Goal: Task Accomplishment & Management: Complete application form

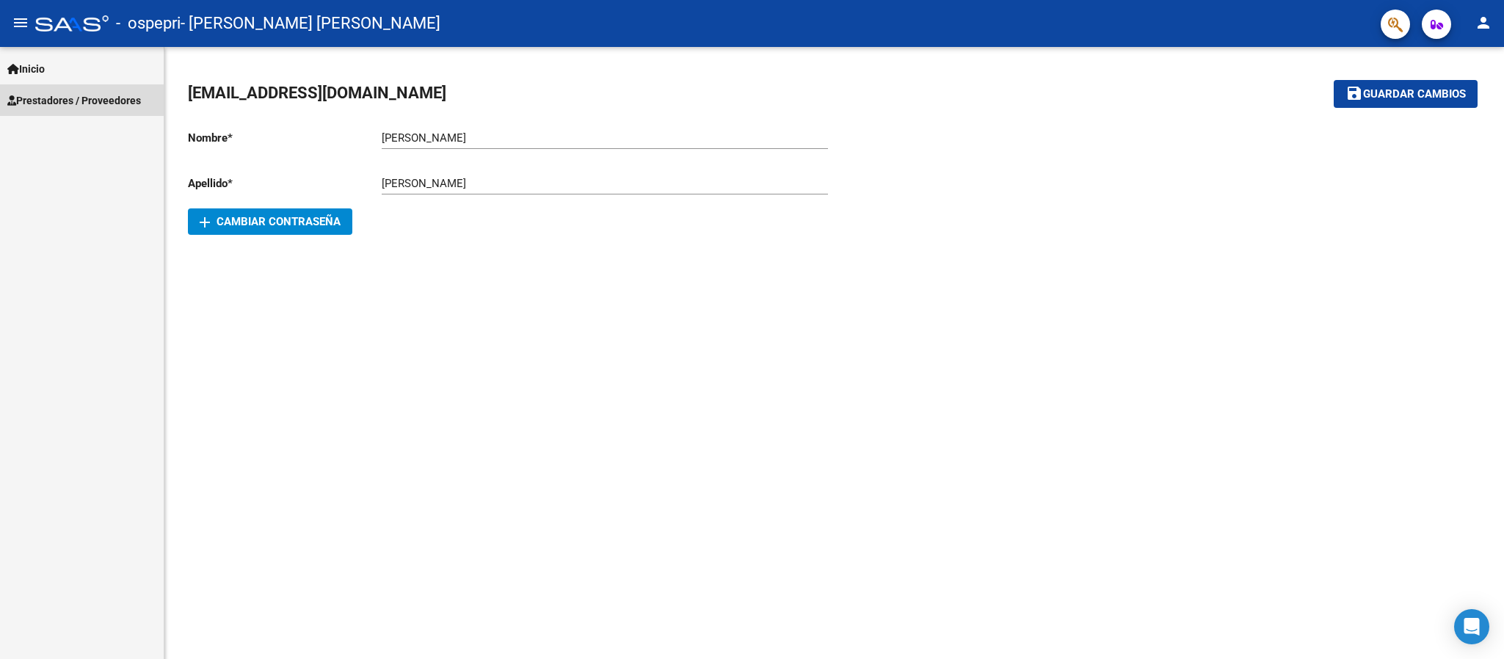
click at [117, 106] on span "Prestadores / Proveedores" at bounding box center [74, 100] width 134 height 16
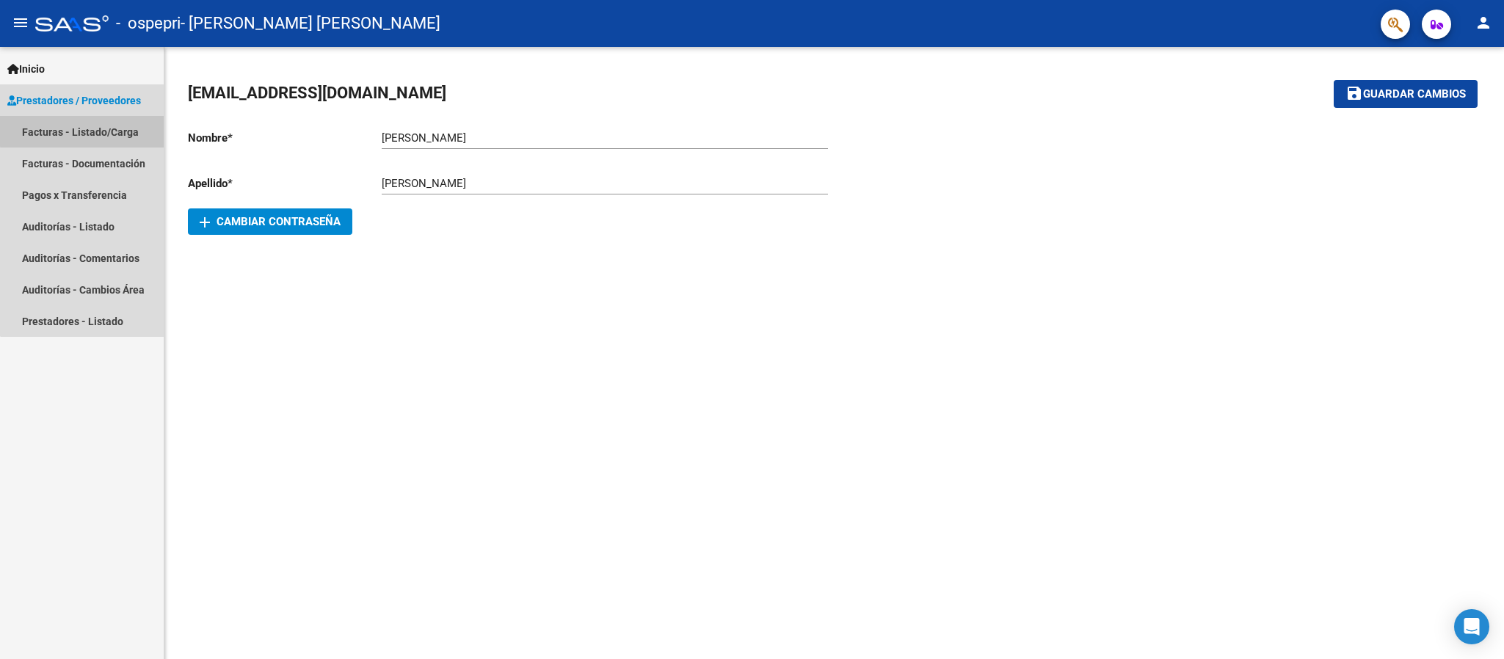
click at [121, 123] on link "Facturas - Listado/Carga" at bounding box center [82, 132] width 164 height 32
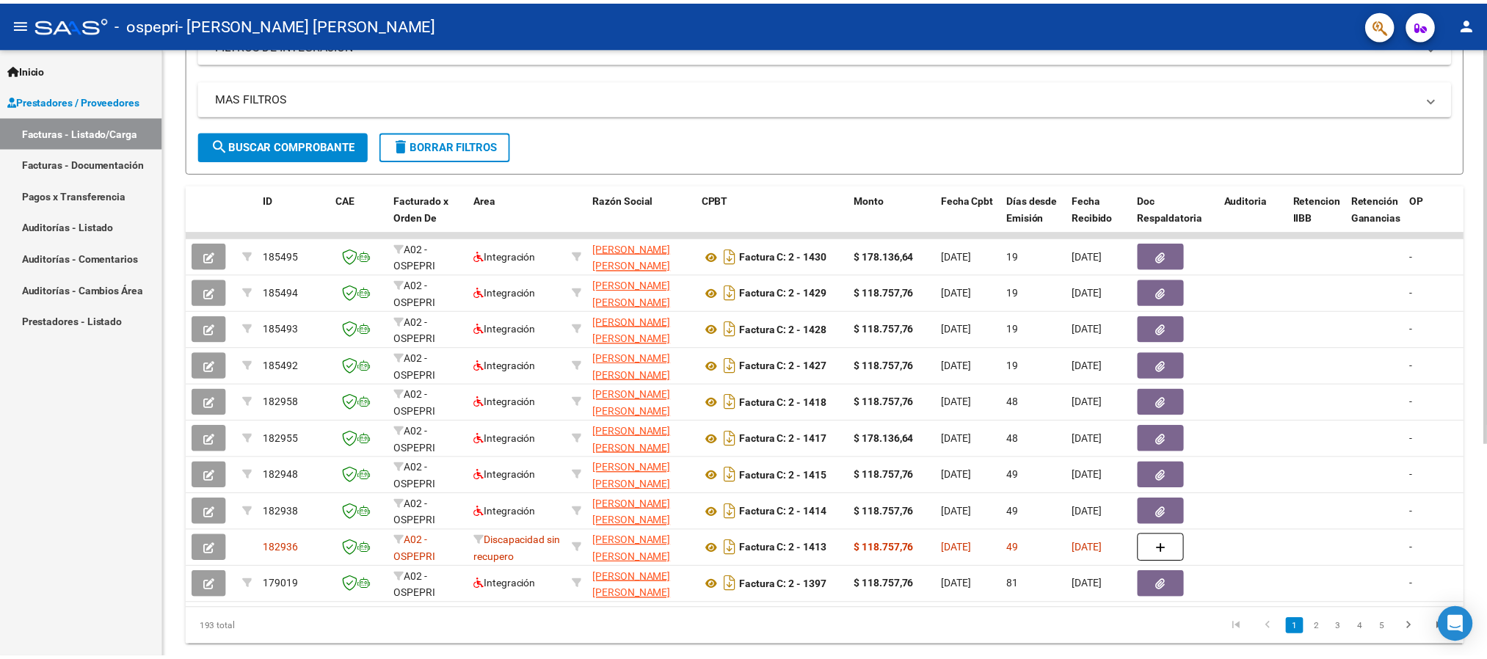
scroll to position [283, 0]
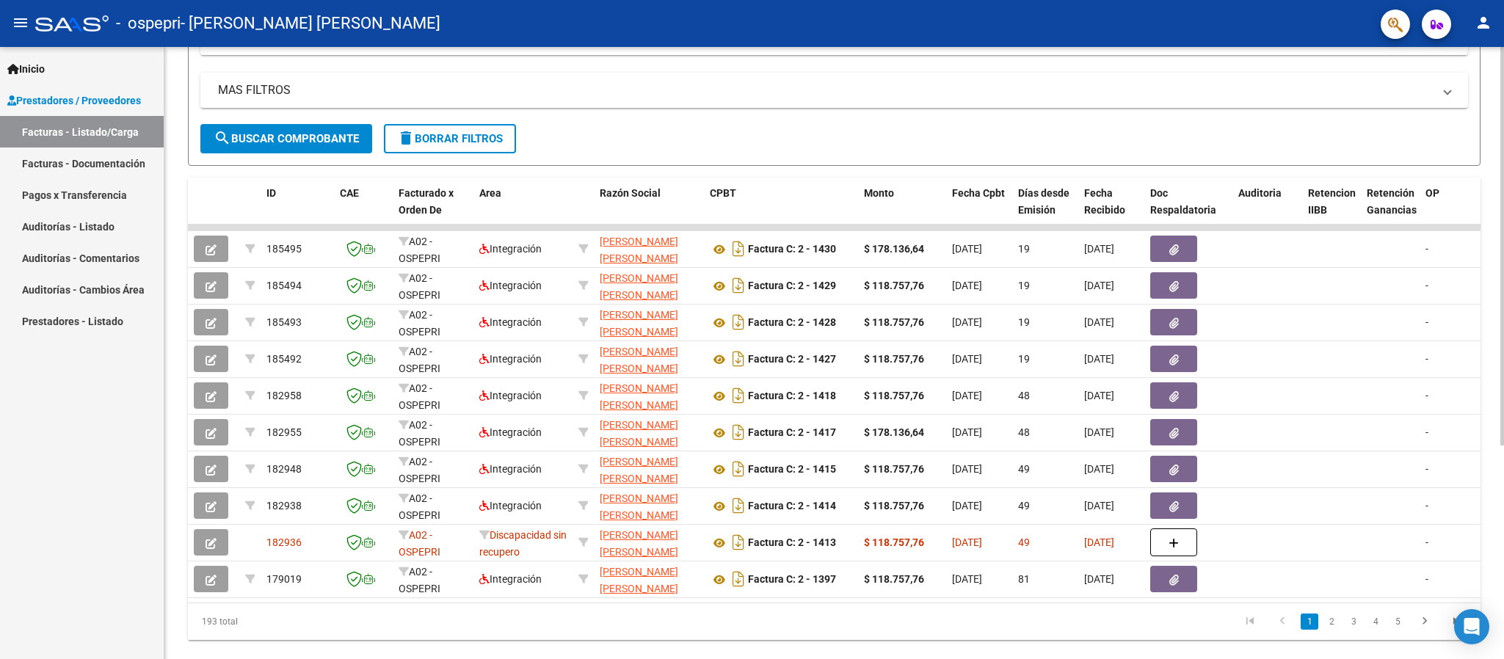
click at [1498, 514] on div "Video tutorial PRESTADORES -> Listado de CPBTs Emitidos por Prestadores / Prove…" at bounding box center [835, 225] width 1343 height 922
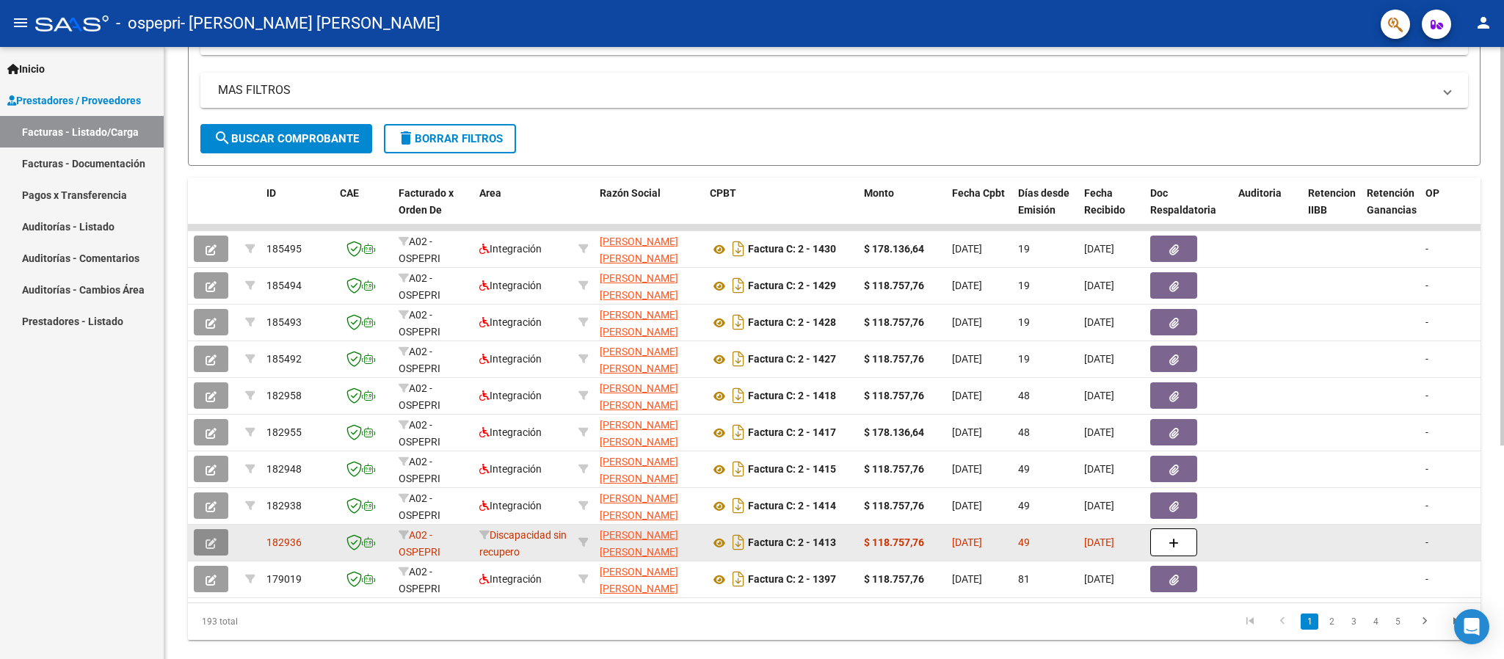
click at [205, 539] on icon "button" at bounding box center [210, 543] width 11 height 11
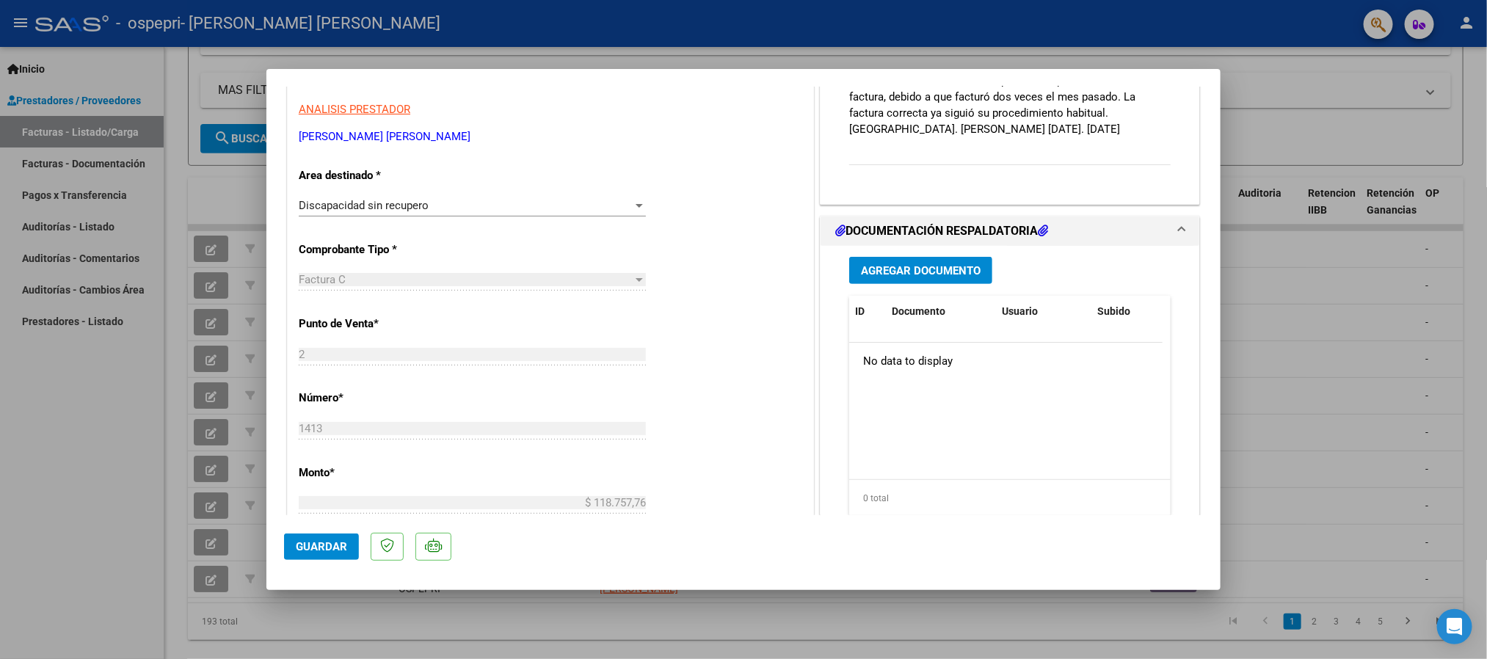
scroll to position [32, 0]
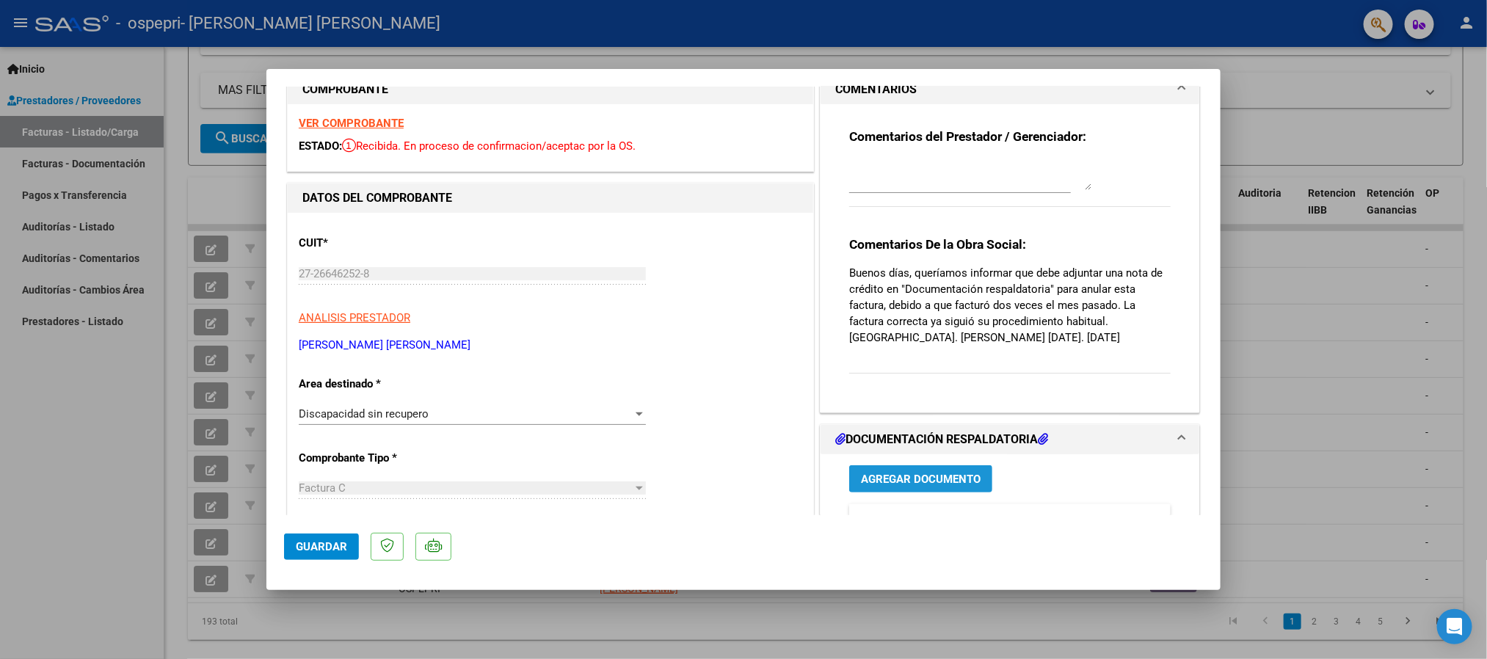
click at [890, 474] on span "Agregar Documento" at bounding box center [921, 479] width 120 height 13
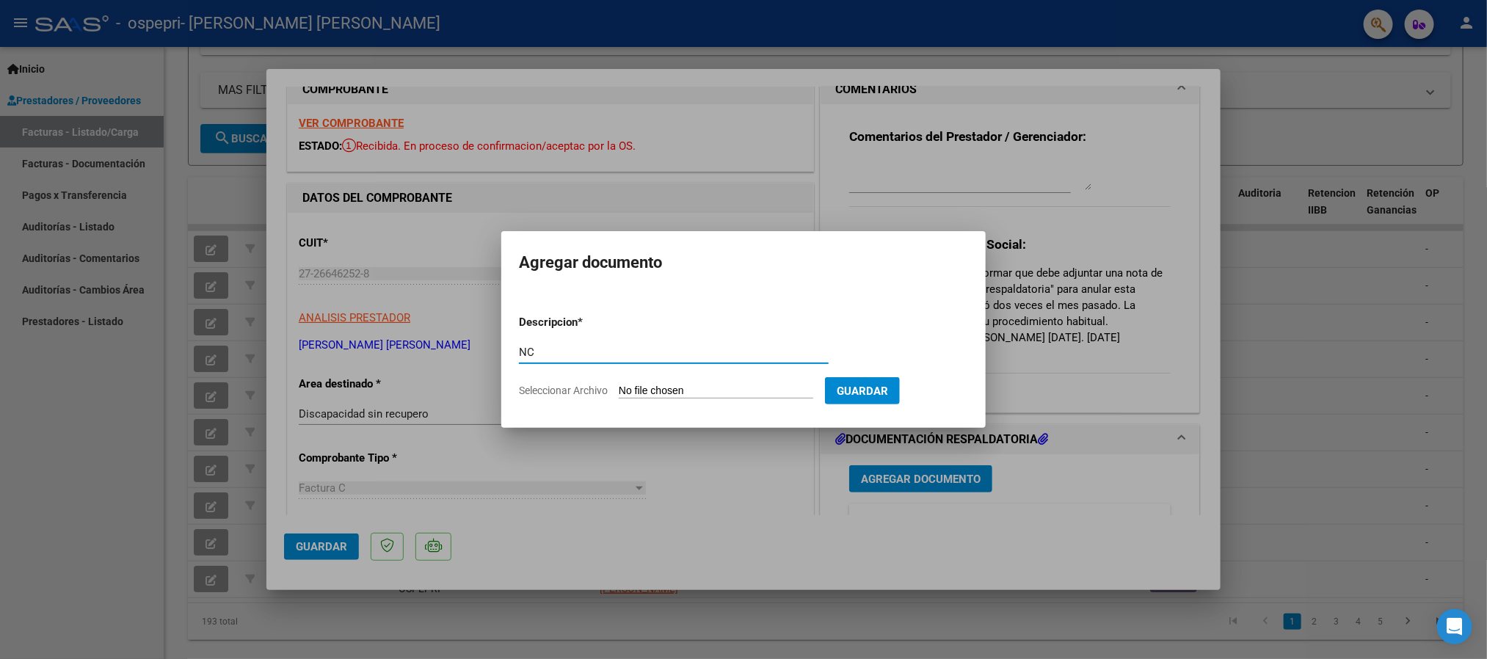
type input "NC"
click at [658, 384] on app-file-uploader "Seleccionar Archivo" at bounding box center [672, 390] width 306 height 13
click at [667, 385] on input "Seleccionar Archivo" at bounding box center [716, 392] width 194 height 14
click at [678, 390] on input "Seleccionar Archivo" at bounding box center [716, 392] width 194 height 14
type input "C:\fakepath\27266462528_013_00002_00000164.pdf"
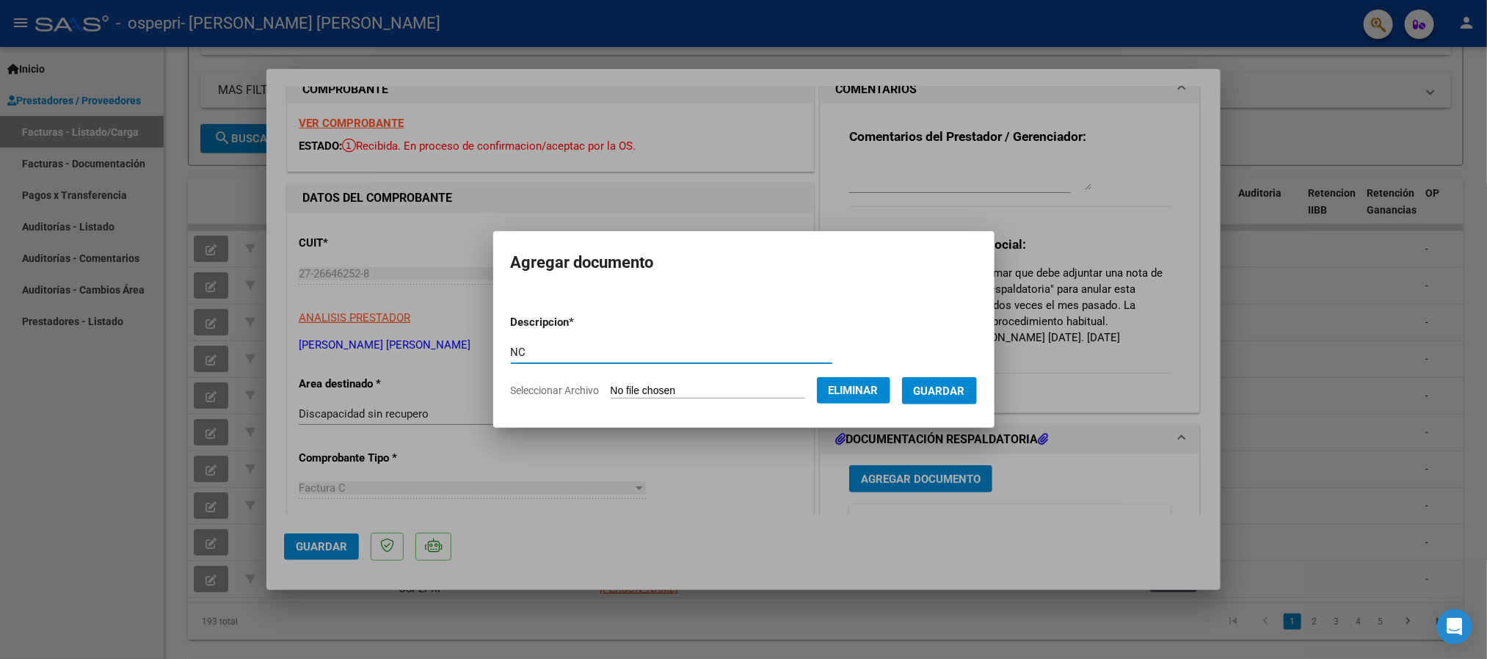
click at [533, 348] on input "NC" at bounding box center [671, 352] width 321 height 13
type input "Nota de credito"
click at [958, 385] on span "Guardar" at bounding box center [939, 391] width 51 height 13
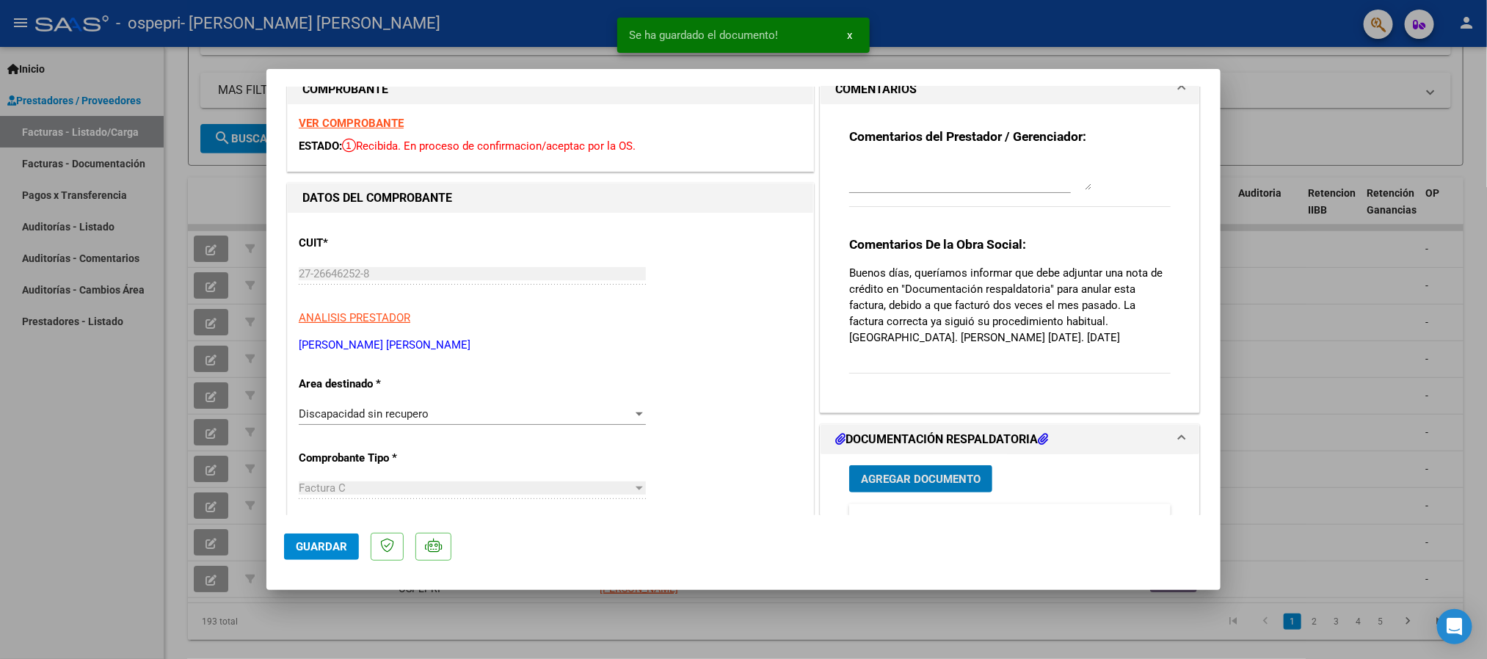
click at [905, 178] on textarea at bounding box center [970, 175] width 242 height 29
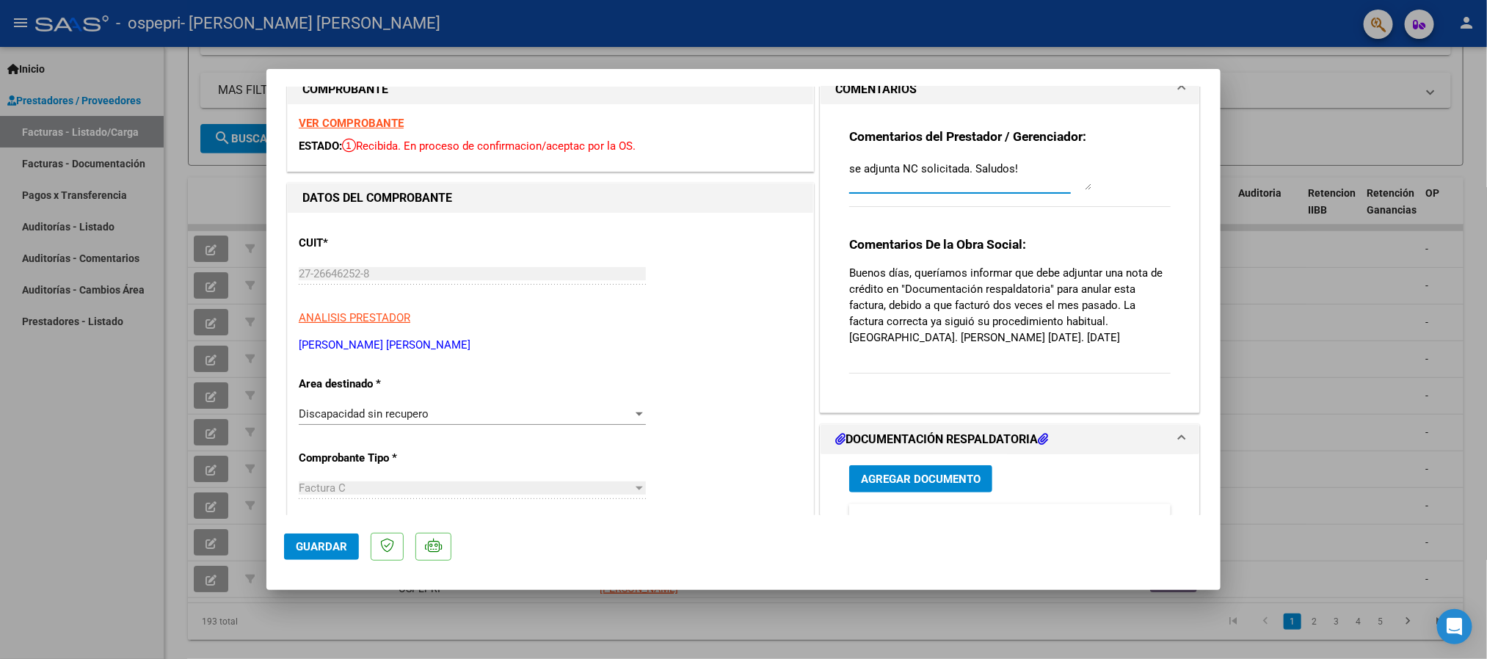
type textarea "se adjunta NC solicitada. Saludos!"
click at [329, 540] on span "Guardar" at bounding box center [321, 546] width 51 height 13
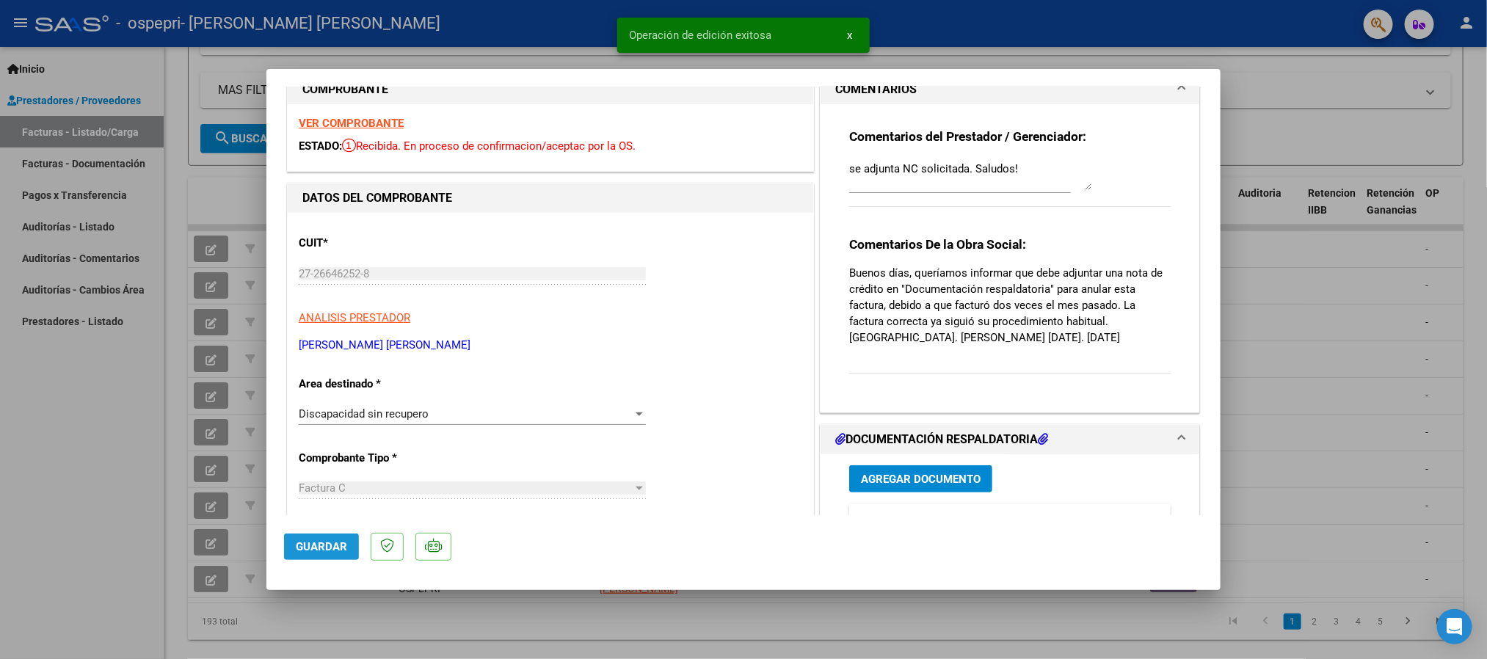
click at [320, 544] on span "Guardar" at bounding box center [321, 546] width 51 height 13
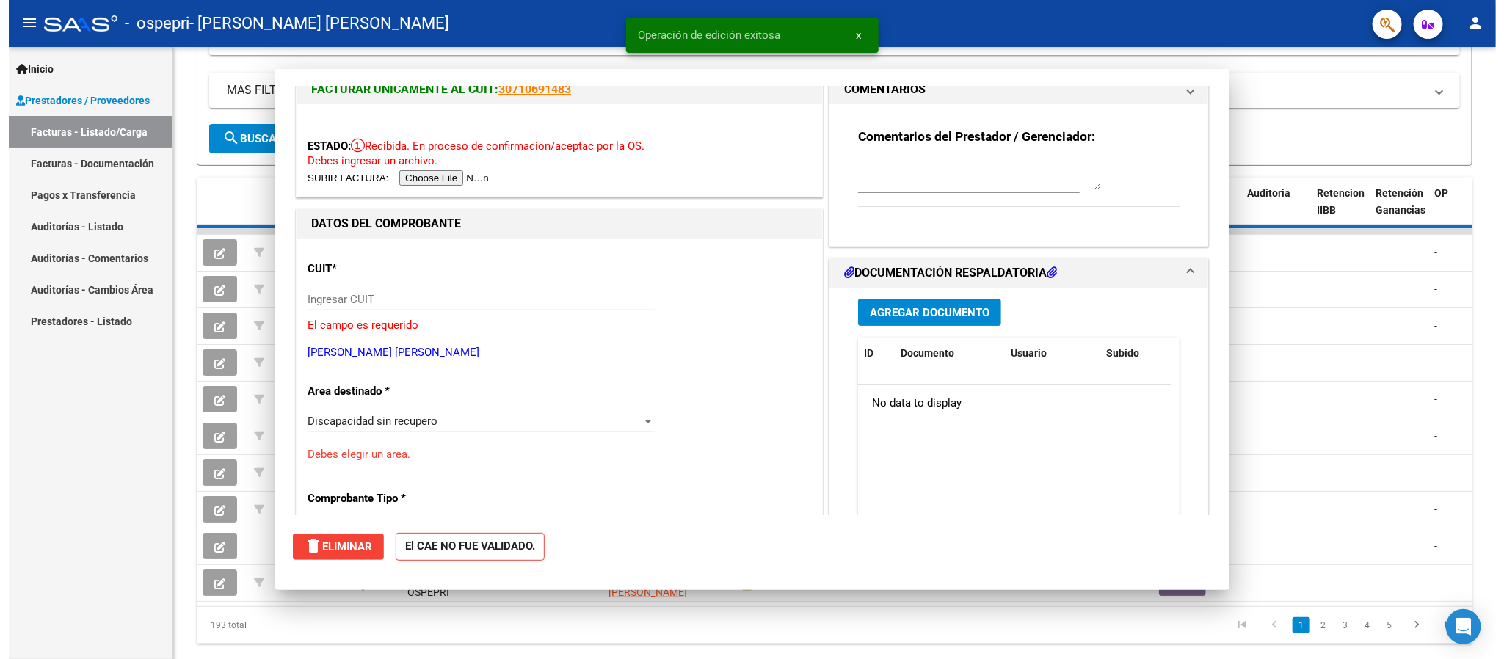
scroll to position [0, 0]
